Goal: Task Accomplishment & Management: Complete application form

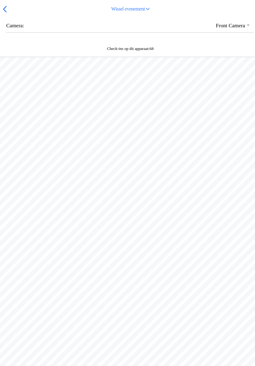
click at [3, 18] on div "Wissel evenement" at bounding box center [127, 9] width 255 height 18
click at [5, 14] on span "button" at bounding box center [4, 9] width 7 height 10
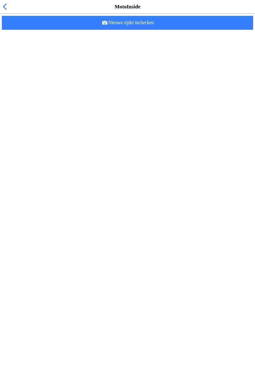
click at [3, 11] on span "button" at bounding box center [4, 7] width 7 height 10
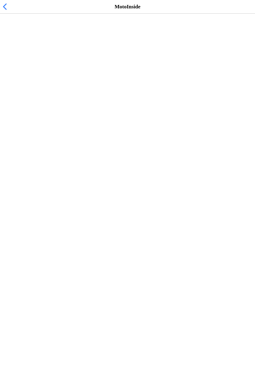
click at [19, 41] on span "[DATE] 13:00" at bounding box center [20, 38] width 30 height 6
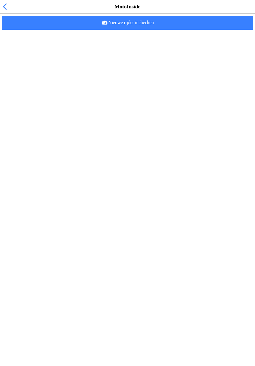
click at [27, 26] on ion-list-header "Ingecheckte rijders (0)" at bounding box center [129, 19] width 259 height 12
click at [24, 36] on ion-label "Er zijn nog geen rijders ingecheckt. Check rijders in door ze te scannen." at bounding box center [127, 32] width 245 height 7
click at [160, 30] on span "Nieuwe rijder inchecken" at bounding box center [127, 23] width 241 height 14
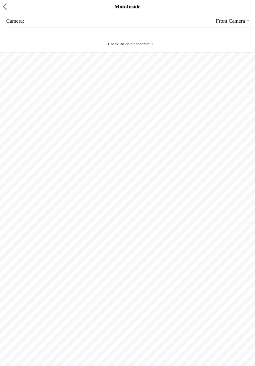
click at [14, 28] on button "button" at bounding box center [129, 20] width 247 height 13
click at [8, 11] on span "button" at bounding box center [4, 7] width 7 height 10
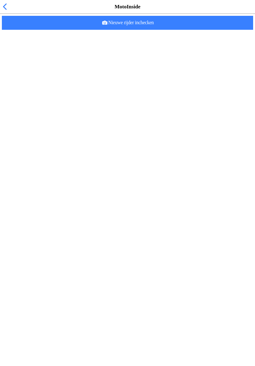
click at [8, 11] on span "button" at bounding box center [4, 7] width 7 height 10
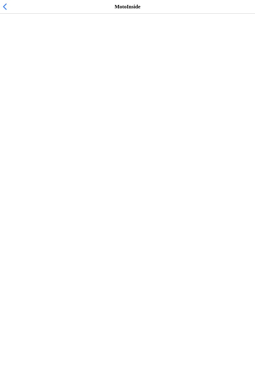
click at [33, 35] on h2 "Vrije training zaterdag MC NOP 13:00-17:00 uur" at bounding box center [124, 32] width 238 height 6
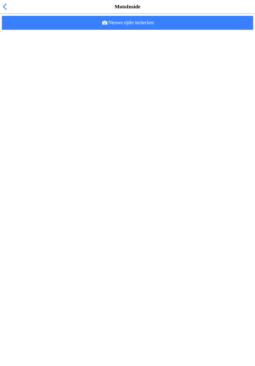
click at [8, 11] on span "button" at bounding box center [4, 7] width 7 height 10
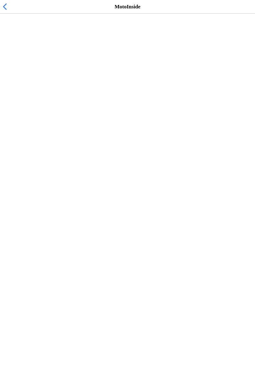
click at [8, 11] on span "button" at bounding box center [4, 7] width 7 height 10
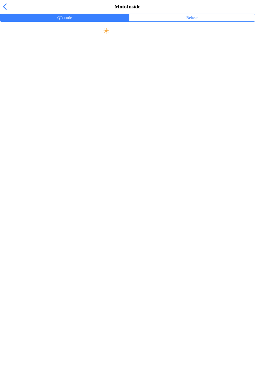
click at [195, 21] on ion-label "Beheer" at bounding box center [191, 17] width 11 height 7
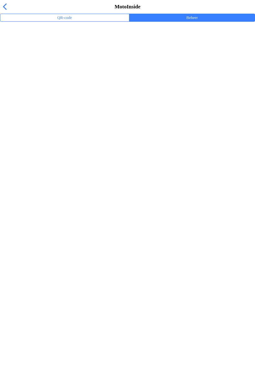
click at [24, 44] on ion-label "Trainingsevenementen" at bounding box center [127, 41] width 245 height 6
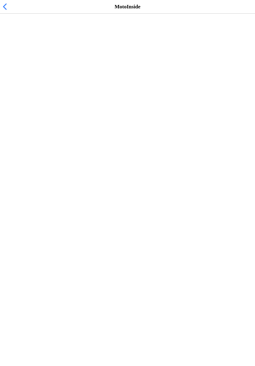
click at [28, 41] on span "[DATE] 13:00" at bounding box center [20, 38] width 30 height 6
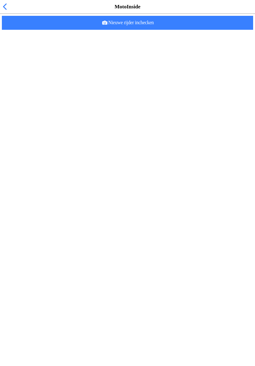
click at [43, 36] on ion-label "Er zijn nog geen rijders ingecheckt. Check rijders in door ze te scannen." at bounding box center [127, 32] width 245 height 7
click at [0, 0] on slot "Nieuwe rijder inchecken" at bounding box center [0, 0] width 0 height 0
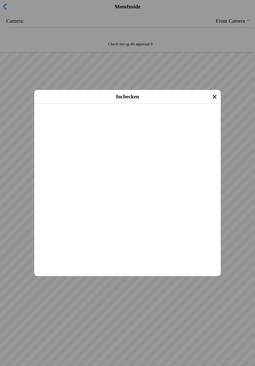
click at [0, 0] on slot "Inchecken" at bounding box center [0, 0] width 0 height 0
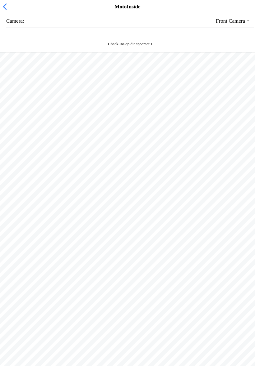
click at [2, 11] on span "button" at bounding box center [4, 7] width 7 height 10
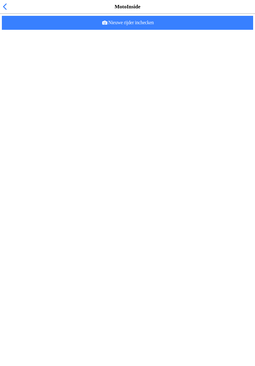
click at [10, 9] on div "MotoInside" at bounding box center [127, 7] width 255 height 14
click at [3, 11] on span "button" at bounding box center [4, 7] width 7 height 10
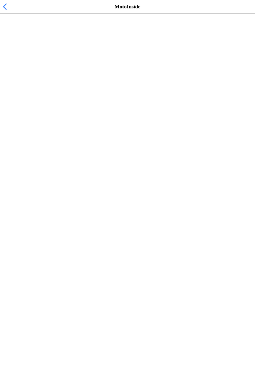
click at [2, 11] on span "button" at bounding box center [4, 7] width 7 height 10
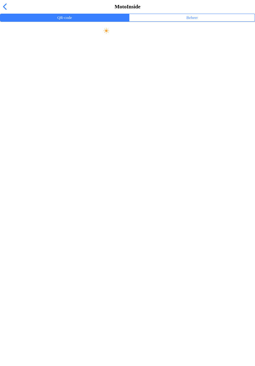
click at [172, 21] on button "Beheer" at bounding box center [191, 17] width 125 height 7
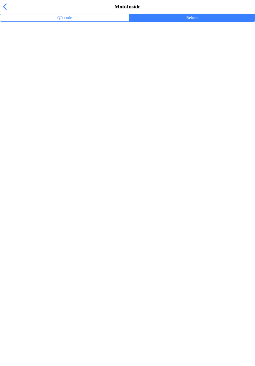
click at [49, 44] on ion-label "Trainingsevenementen" at bounding box center [127, 41] width 245 height 6
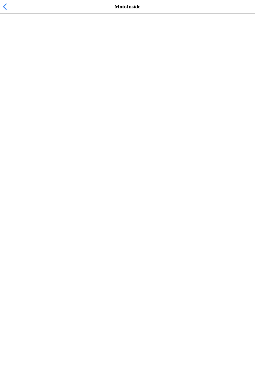
click at [94, 35] on h2 "Vrije training zaterdag MC NOP 13:00-17:00 uur" at bounding box center [124, 32] width 238 height 6
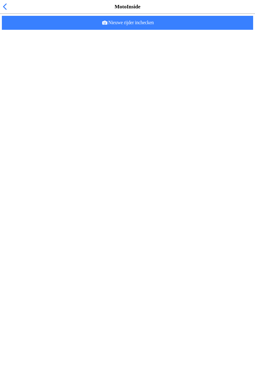
click at [156, 30] on span "Nieuwe rijder inchecken" at bounding box center [127, 23] width 241 height 14
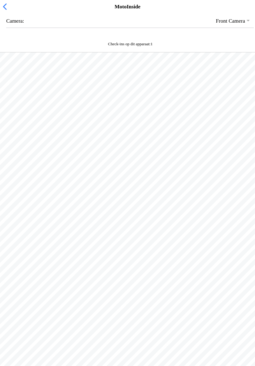
click at [1, 170] on div at bounding box center [127, 115] width 255 height 127
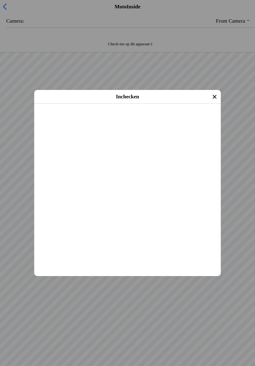
click at [0, 0] on slot "Inchecken" at bounding box center [0, 0] width 0 height 0
click at [159, 119] on span "Inchecken" at bounding box center [127, 112] width 175 height 14
click at [0, 0] on slot "Inchecken" at bounding box center [0, 0] width 0 height 0
click at [111, 119] on span "Inchecken" at bounding box center [127, 112] width 175 height 14
click at [0, 0] on slot "Inchecken" at bounding box center [0, 0] width 0 height 0
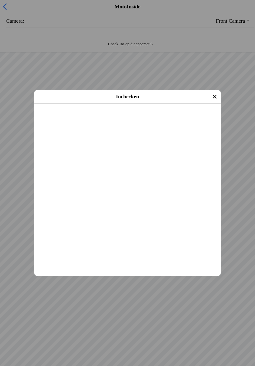
click at [124, 119] on span "Inchecken" at bounding box center [127, 112] width 175 height 14
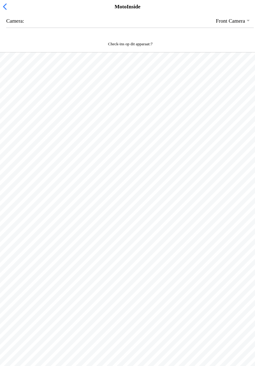
click at [126, 48] on div "Check-ins op dit apparaat: 7" at bounding box center [127, 46] width 255 height 14
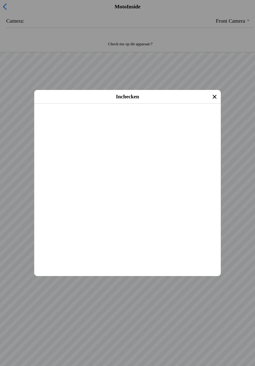
click at [0, 0] on slot "Inchecken" at bounding box center [0, 0] width 0 height 0
click at [178, 119] on span "Inchecken" at bounding box center [127, 112] width 175 height 14
click at [154, 119] on span "Inchecken" at bounding box center [127, 112] width 175 height 14
click at [151, 119] on span "Inchecken" at bounding box center [127, 112] width 175 height 14
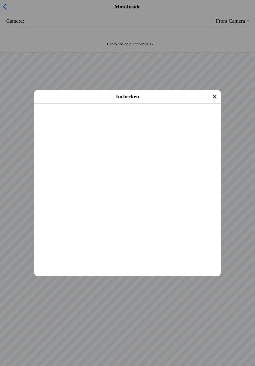
click at [165, 104] on main "[PERSON_NAME] [DATE] (42 jaar oud) Evenement: Vrije training zaterdag MC NOP 13…" at bounding box center [127, 104] width 186 height 0
click at [160, 119] on span "Inchecken" at bounding box center [127, 112] width 175 height 14
click at [0, 0] on slot "Inchecken" at bounding box center [0, 0] width 0 height 0
click at [136, 119] on span "Inchecken" at bounding box center [127, 112] width 175 height 14
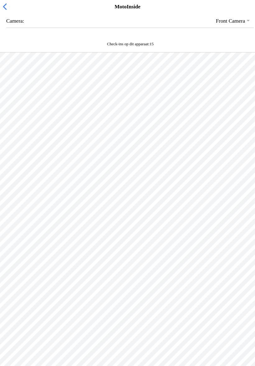
click at [193, 218] on div at bounding box center [127, 221] width 255 height 339
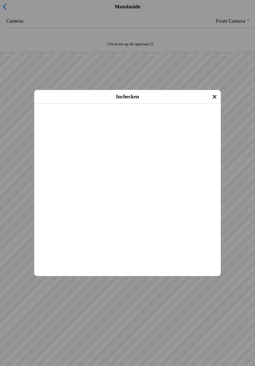
click at [0, 0] on slot "Inchecken" at bounding box center [0, 0] width 0 height 0
click at [135, 119] on span "Inchecken" at bounding box center [127, 112] width 175 height 14
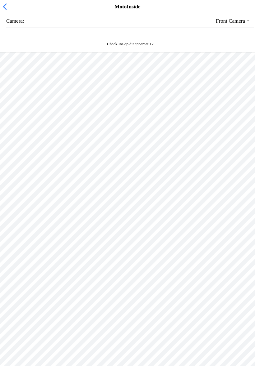
click at [5, 11] on span "button" at bounding box center [4, 7] width 7 height 10
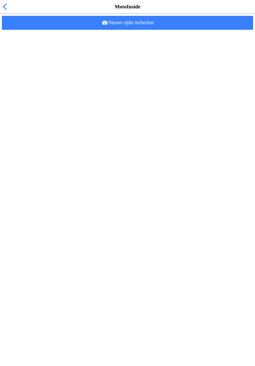
click at [8, 11] on span "button" at bounding box center [4, 7] width 7 height 10
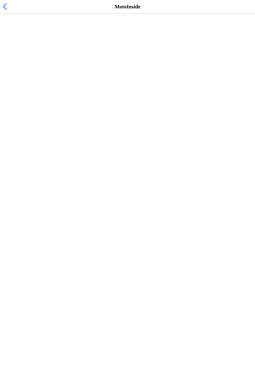
click at [3, 11] on span "button" at bounding box center [4, 7] width 7 height 10
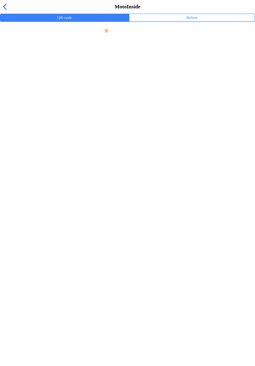
scroll to position [0, 0]
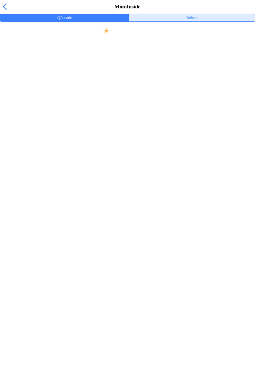
click at [192, 21] on button "Beheer" at bounding box center [191, 17] width 125 height 7
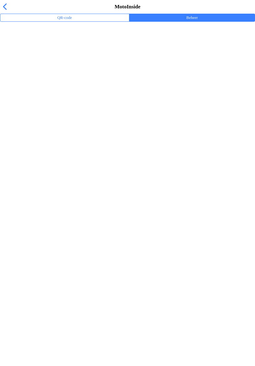
click at [40, 43] on ion-label "Trainingsevenementen" at bounding box center [127, 40] width 245 height 6
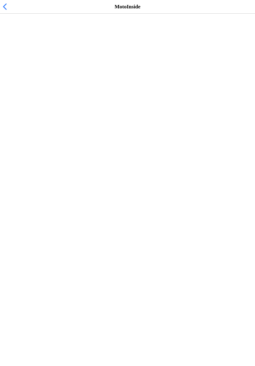
click at [3, 11] on span "button" at bounding box center [4, 7] width 7 height 10
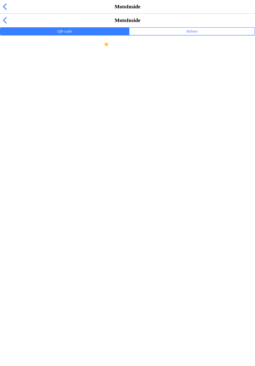
click at [7, 16] on span "button" at bounding box center [4, 21] width 7 height 10
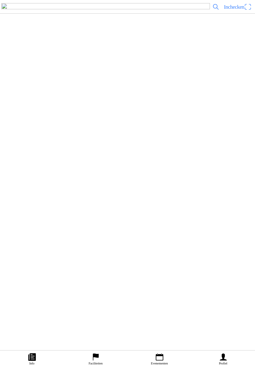
click at [160, 354] on icon "calendar" at bounding box center [158, 357] width 7 height 7
click at [90, 28] on div at bounding box center [139, 17] width 225 height 20
click at [99, 7] on button "EVENEMENTEN" at bounding box center [64, 3] width 129 height 7
click at [161, 7] on button "COMPETITIES" at bounding box center [191, 3] width 125 height 7
click at [0, 0] on slot "EVENEMENTEN" at bounding box center [0, 0] width 0 height 0
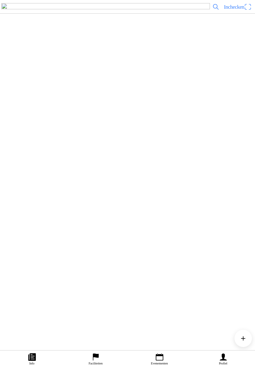
click at [161, 353] on icon "calendar" at bounding box center [159, 357] width 9 height 9
click at [228, 351] on link "Profiel" at bounding box center [223, 359] width 64 height 16
click at [237, 10] on span "Inchecken" at bounding box center [233, 7] width 20 height 6
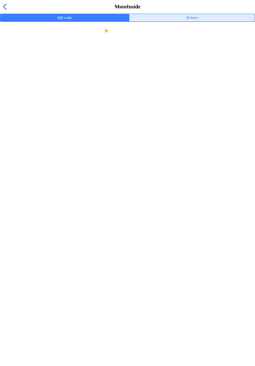
click at [192, 21] on ion-label "Beheer" at bounding box center [191, 17] width 11 height 7
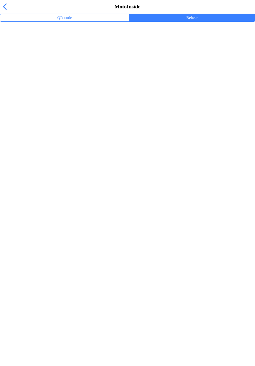
click at [41, 44] on ion-label "Trainingsevenementen" at bounding box center [127, 41] width 245 height 6
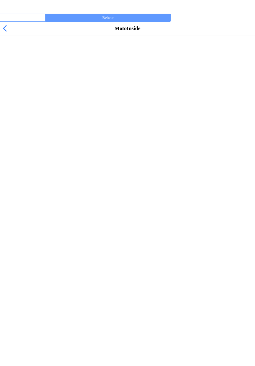
click at [43, 52] on div at bounding box center [128, 57] width 247 height 20
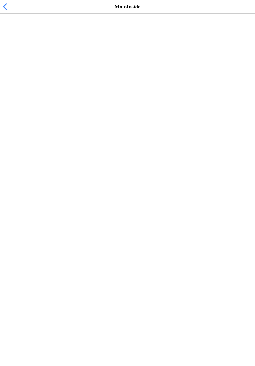
click at [7, 11] on span "button" at bounding box center [4, 7] width 7 height 10
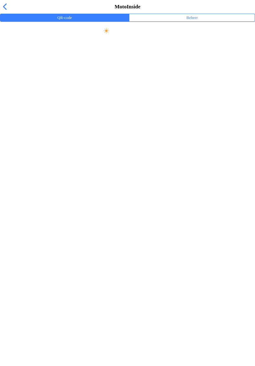
click at [7, 11] on span "button" at bounding box center [4, 7] width 7 height 10
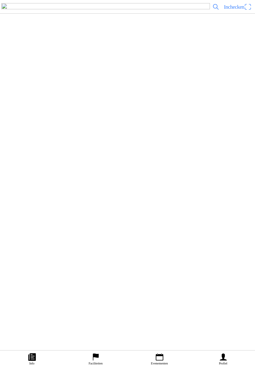
click at [242, 10] on ion-text "Inchecken" at bounding box center [233, 6] width 20 height 5
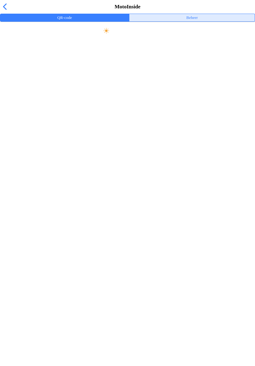
click at [196, 21] on ion-label "Beheer" at bounding box center [191, 17] width 11 height 7
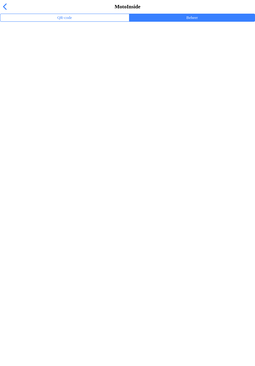
click at [56, 44] on ion-label "Trainingsevenementen" at bounding box center [127, 41] width 245 height 6
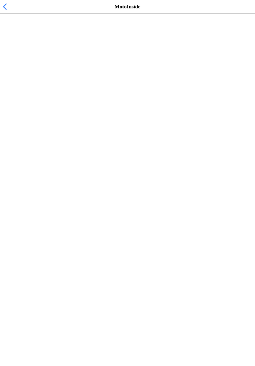
click at [6, 11] on span "button" at bounding box center [4, 7] width 7 height 10
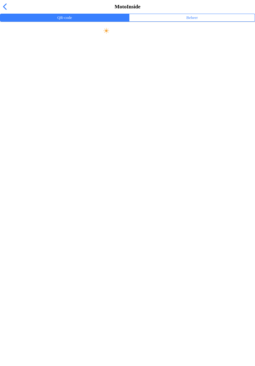
click at [67, 21] on button "QR-code" at bounding box center [64, 17] width 129 height 7
click at [192, 21] on ion-label "Beheer" at bounding box center [191, 17] width 11 height 7
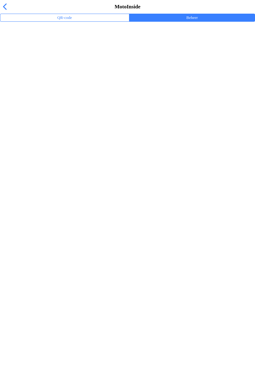
click at [2, 11] on span "button" at bounding box center [4, 7] width 7 height 10
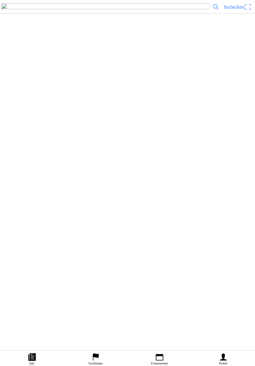
click at [156, 353] on icon "calendar" at bounding box center [159, 357] width 9 height 9
click at [0, 0] on slot "EVENEMENTEN" at bounding box center [0, 0] width 0 height 0
click at [0, 0] on slot "COMPETITIES" at bounding box center [0, 0] width 0 height 0
click at [0, 0] on slot "EVENEMENTEN" at bounding box center [0, 0] width 0 height 0
click at [92, 353] on icon "flag" at bounding box center [95, 357] width 9 height 9
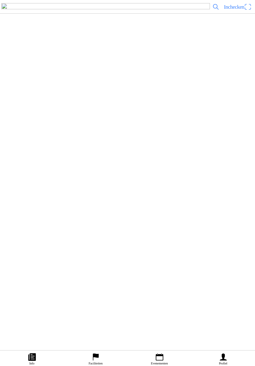
click at [162, 353] on icon "calendar" at bounding box center [159, 357] width 9 height 9
